Goal: Information Seeking & Learning: Learn about a topic

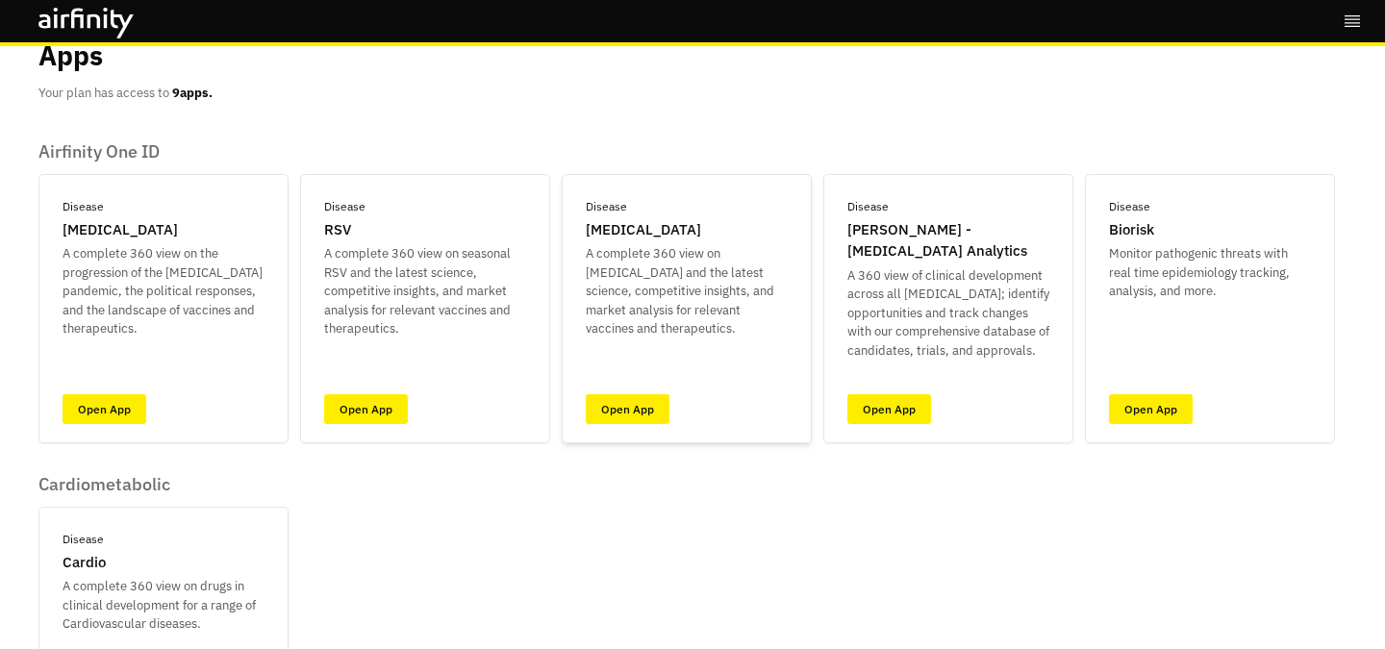
scroll to position [94, 0]
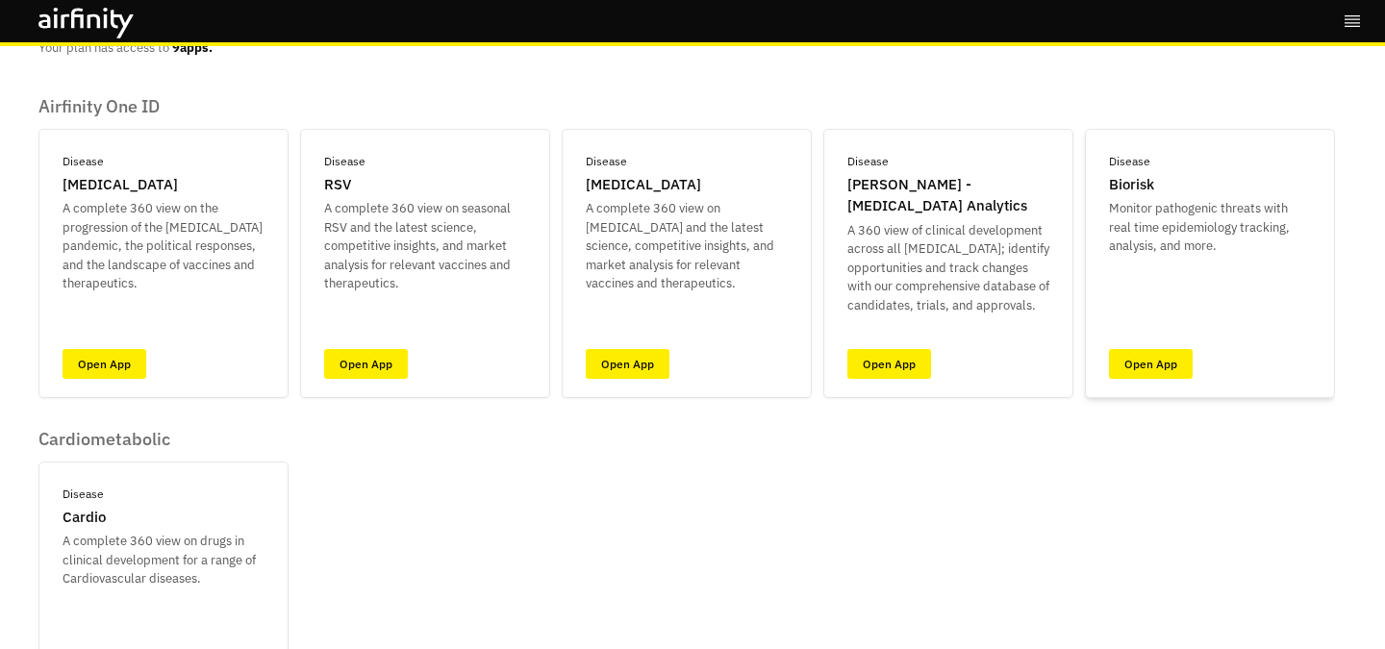
click at [1094, 363] on div "Disease Biorisk Monitor pathogenic threats with real time epidemiology tracking…" at bounding box center [1210, 263] width 250 height 269
click at [1137, 359] on link "Open App" at bounding box center [1151, 364] width 84 height 30
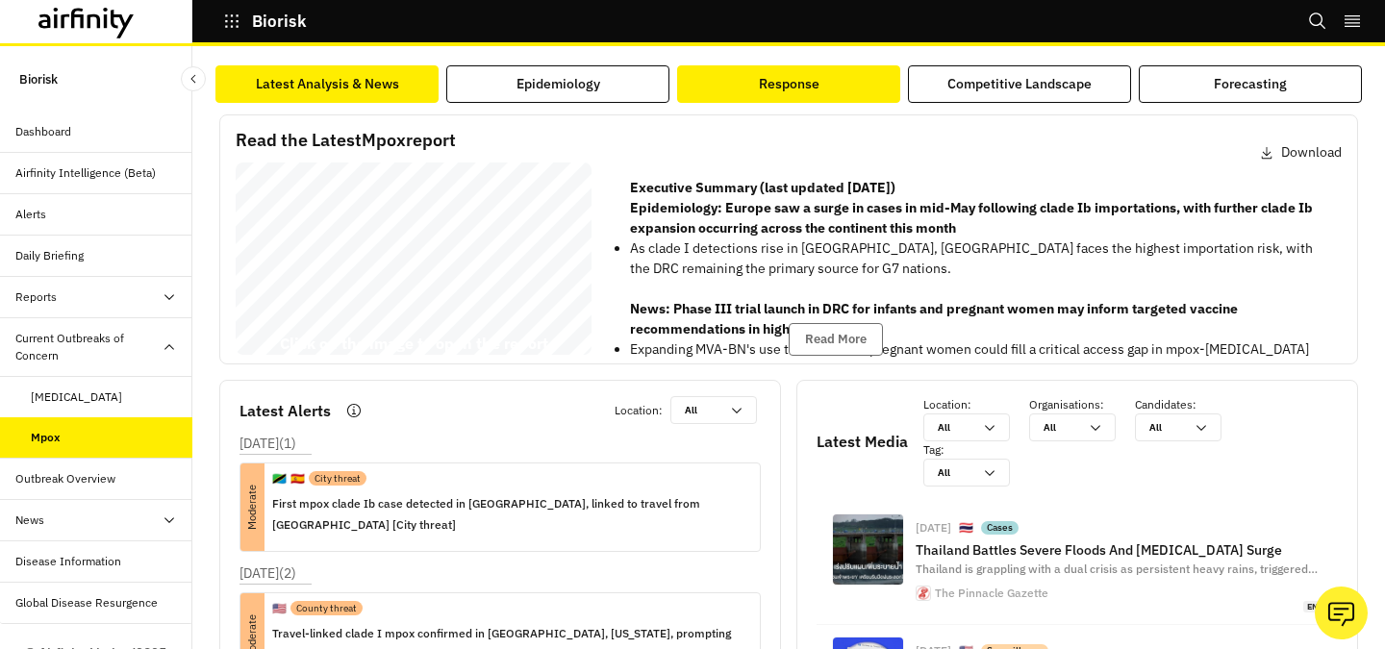
click at [883, 92] on button "Response" at bounding box center [788, 84] width 223 height 38
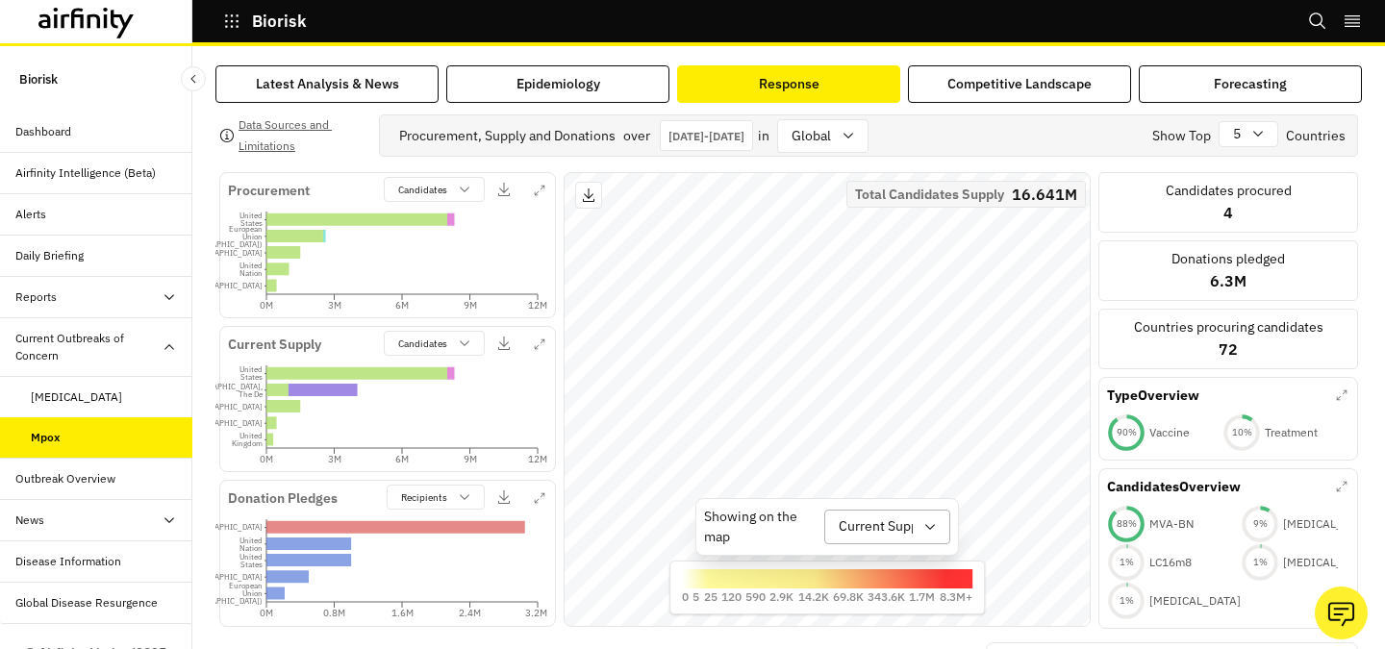
click at [887, 531] on div at bounding box center [876, 527] width 74 height 24
click at [911, 492] on div "Donation Pledges" at bounding box center [920, 477] width 185 height 36
